Goal: Information Seeking & Learning: Understand process/instructions

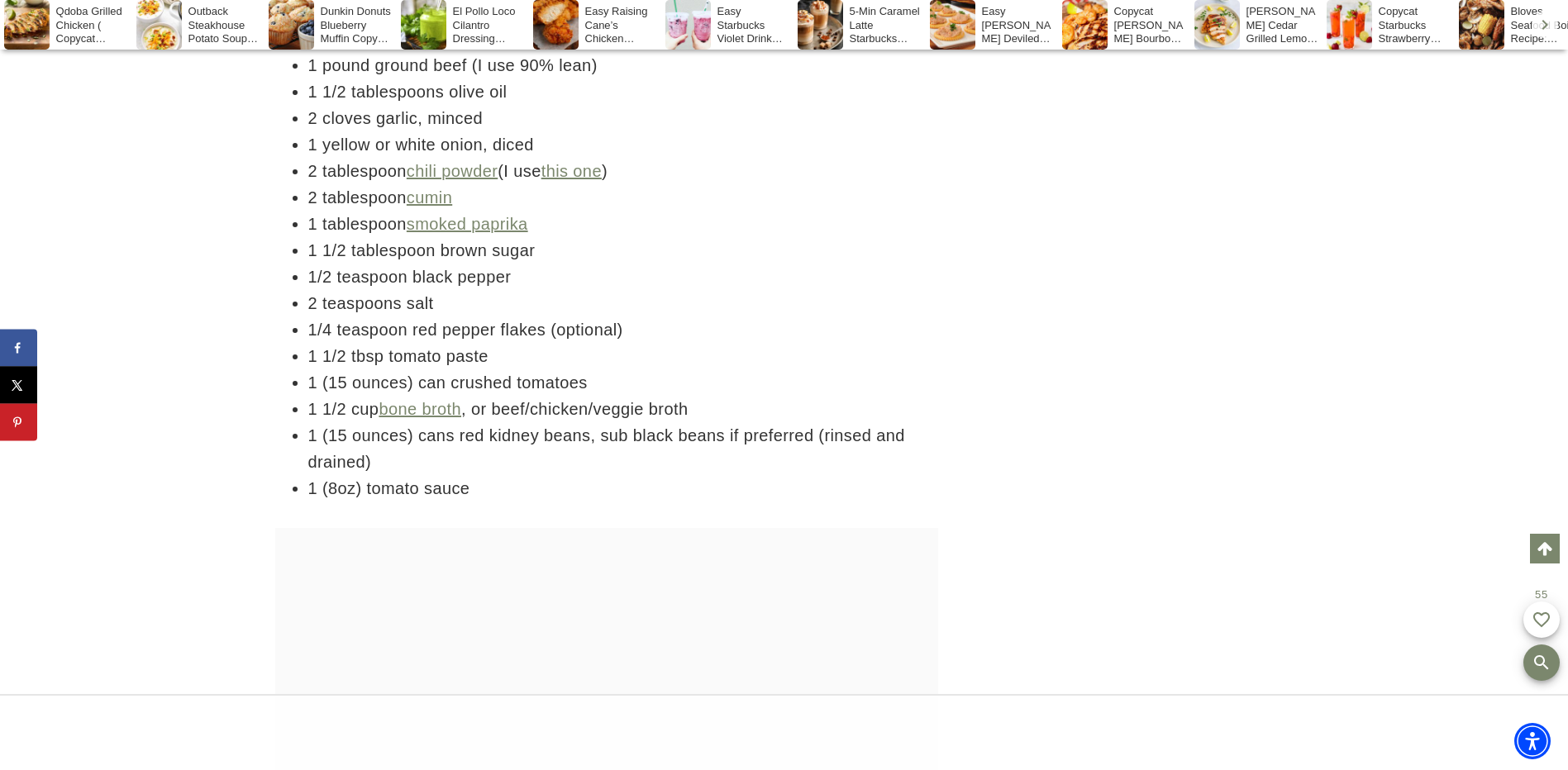
scroll to position [3048, 0]
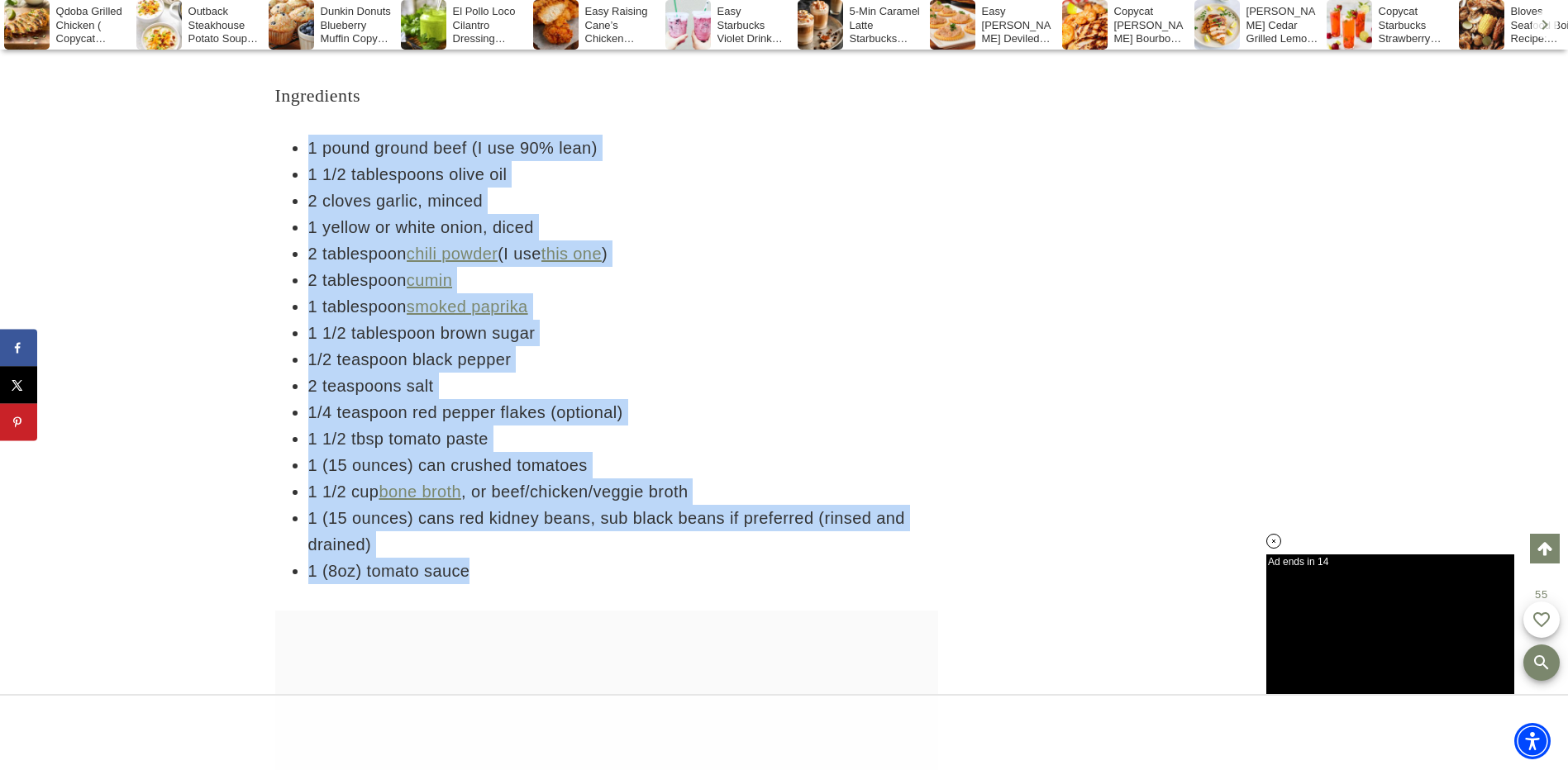
drag, startPoint x: 280, startPoint y: 148, endPoint x: 702, endPoint y: 578, distance: 602.5
click at [702, 578] on ul "1 pound ground beef (I use 90% lean) 1 1/2 tablespoons olive oil 2 cloves garli…" at bounding box center [606, 359] width 663 height 449
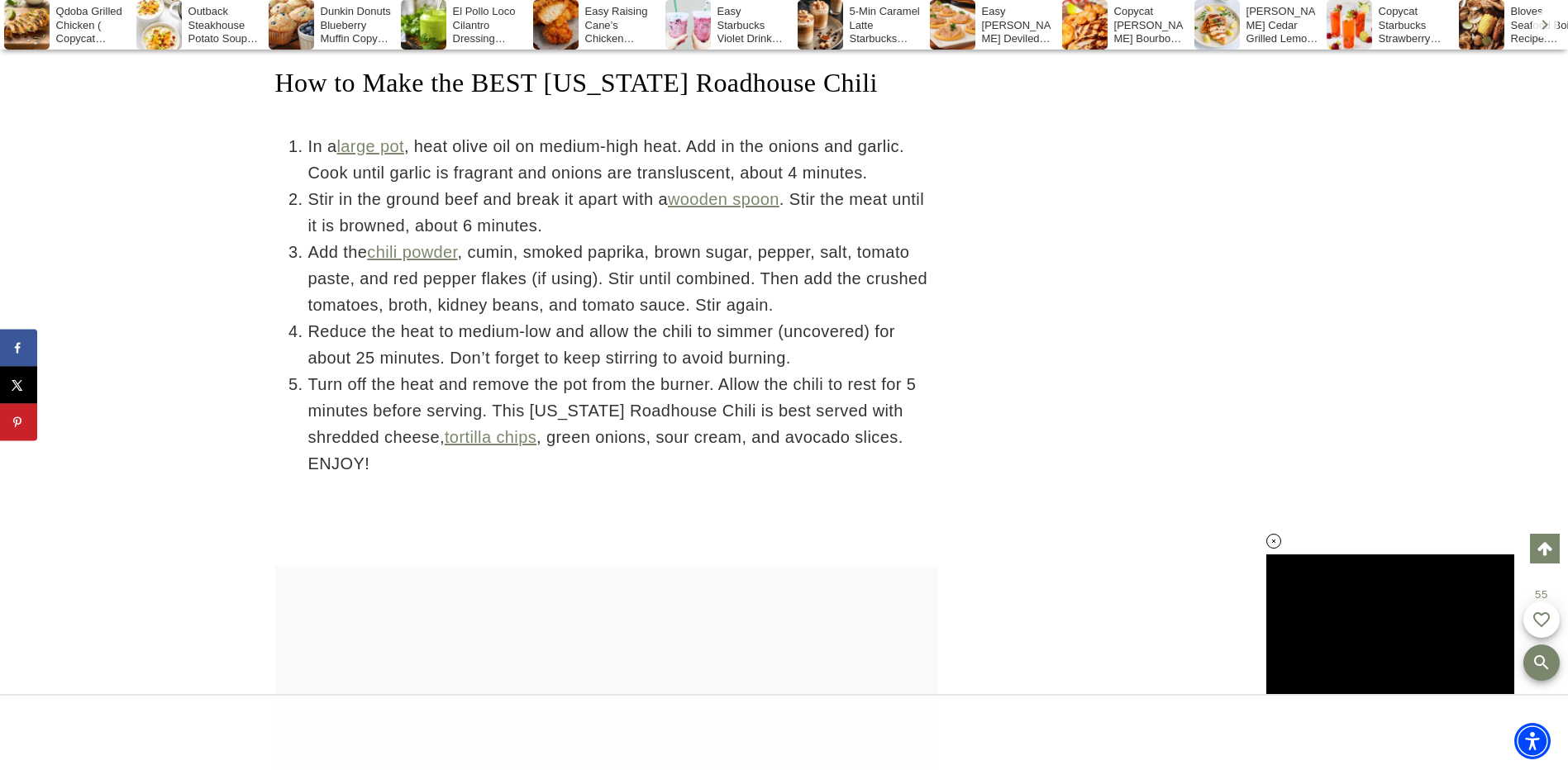
scroll to position [0, 0]
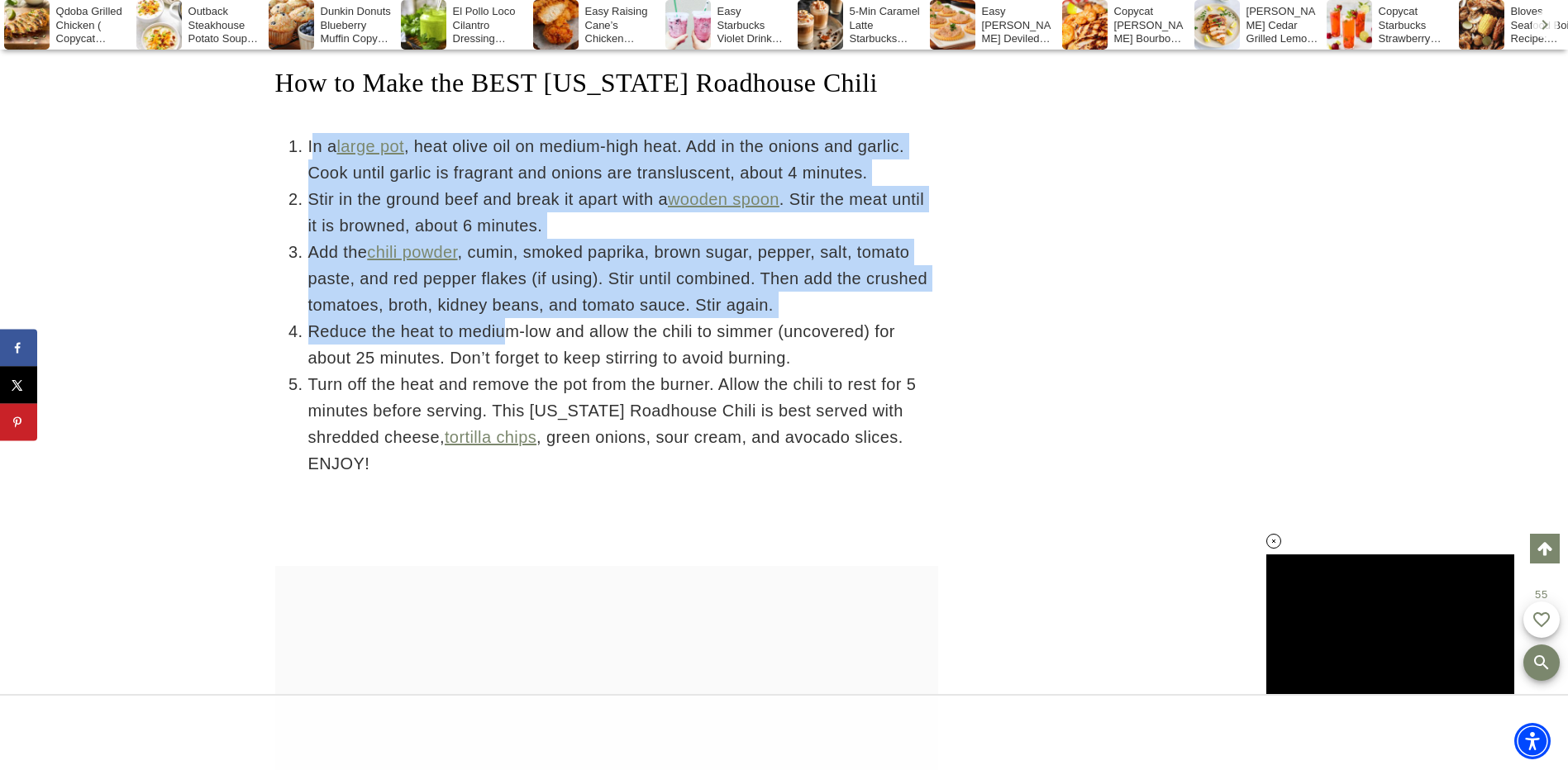
drag, startPoint x: 312, startPoint y: 145, endPoint x: 509, endPoint y: 337, distance: 275.1
click at [509, 337] on ol "In a large pot , heat olive oil on medium-high heat. Add in the onions and garl…" at bounding box center [606, 305] width 663 height 344
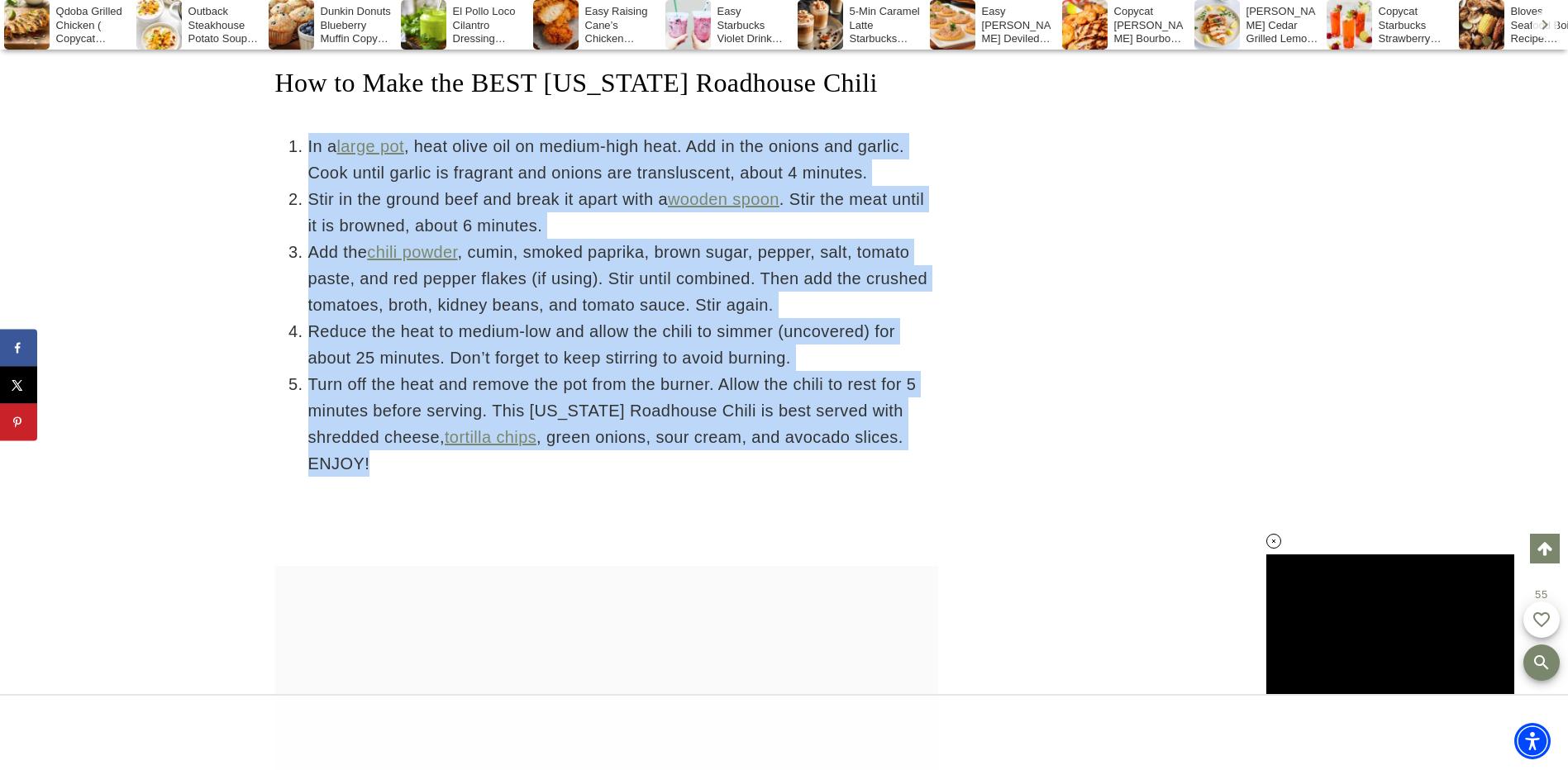
drag, startPoint x: 307, startPoint y: 142, endPoint x: 873, endPoint y: 456, distance: 647.3
drag, startPoint x: 873, startPoint y: 456, endPoint x: 677, endPoint y: 334, distance: 230.9
copy div "In a large pot , heat olive oil on medium-high heat. Add in the onions and garl…"
